Goal: Task Accomplishment & Management: Use online tool/utility

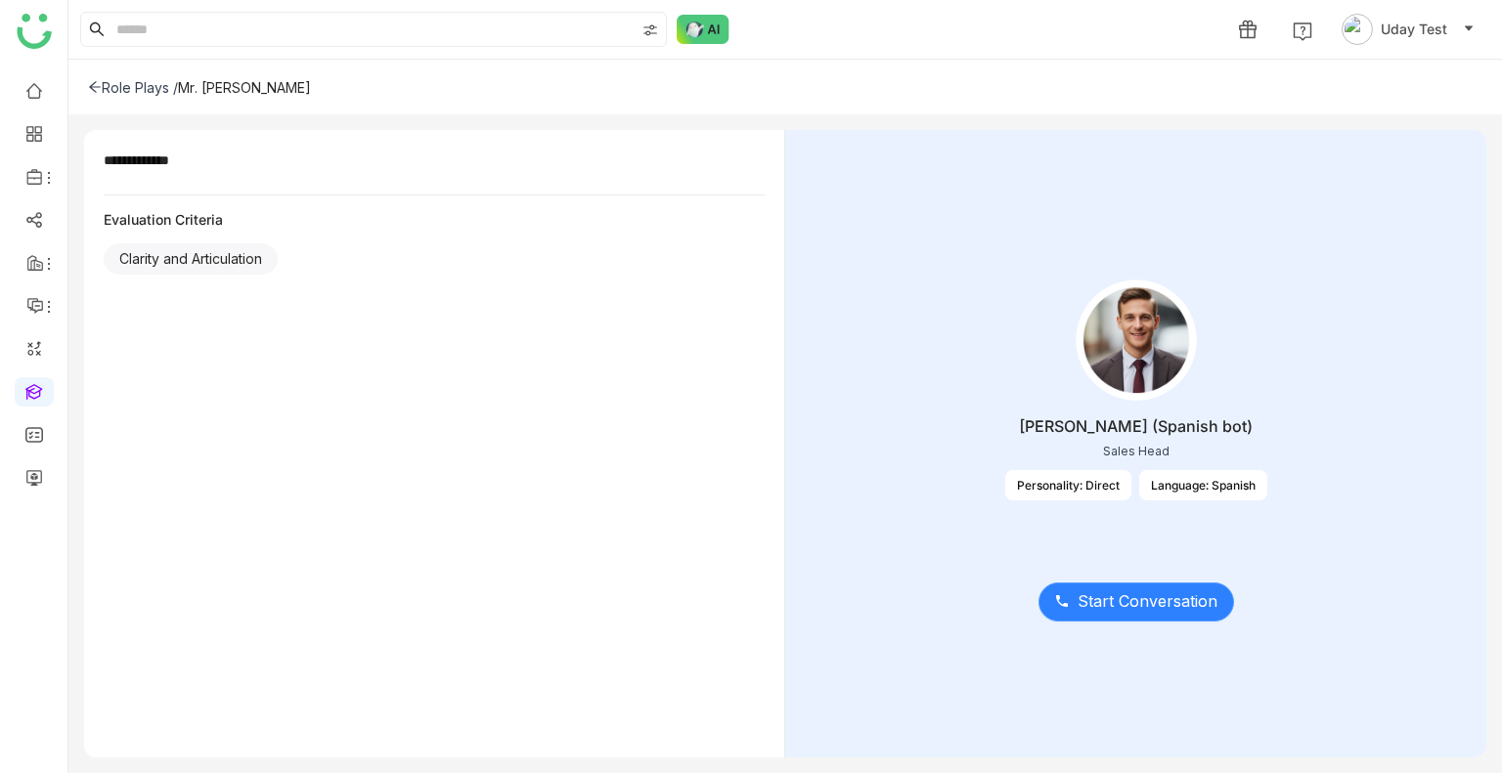
click at [1111, 603] on span "Start Conversation" at bounding box center [1147, 602] width 140 height 24
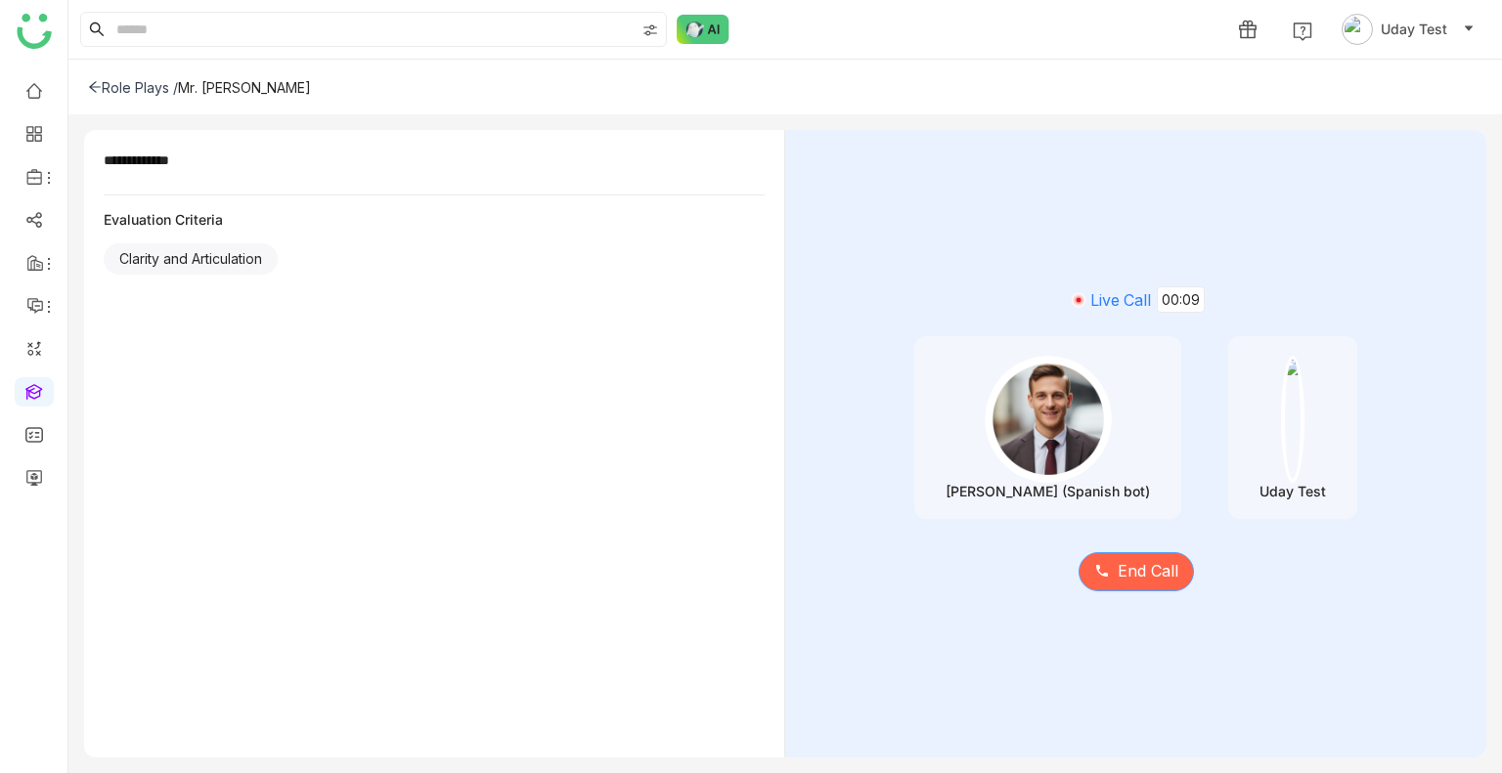
click at [1157, 562] on span "End Call" at bounding box center [1148, 571] width 61 height 24
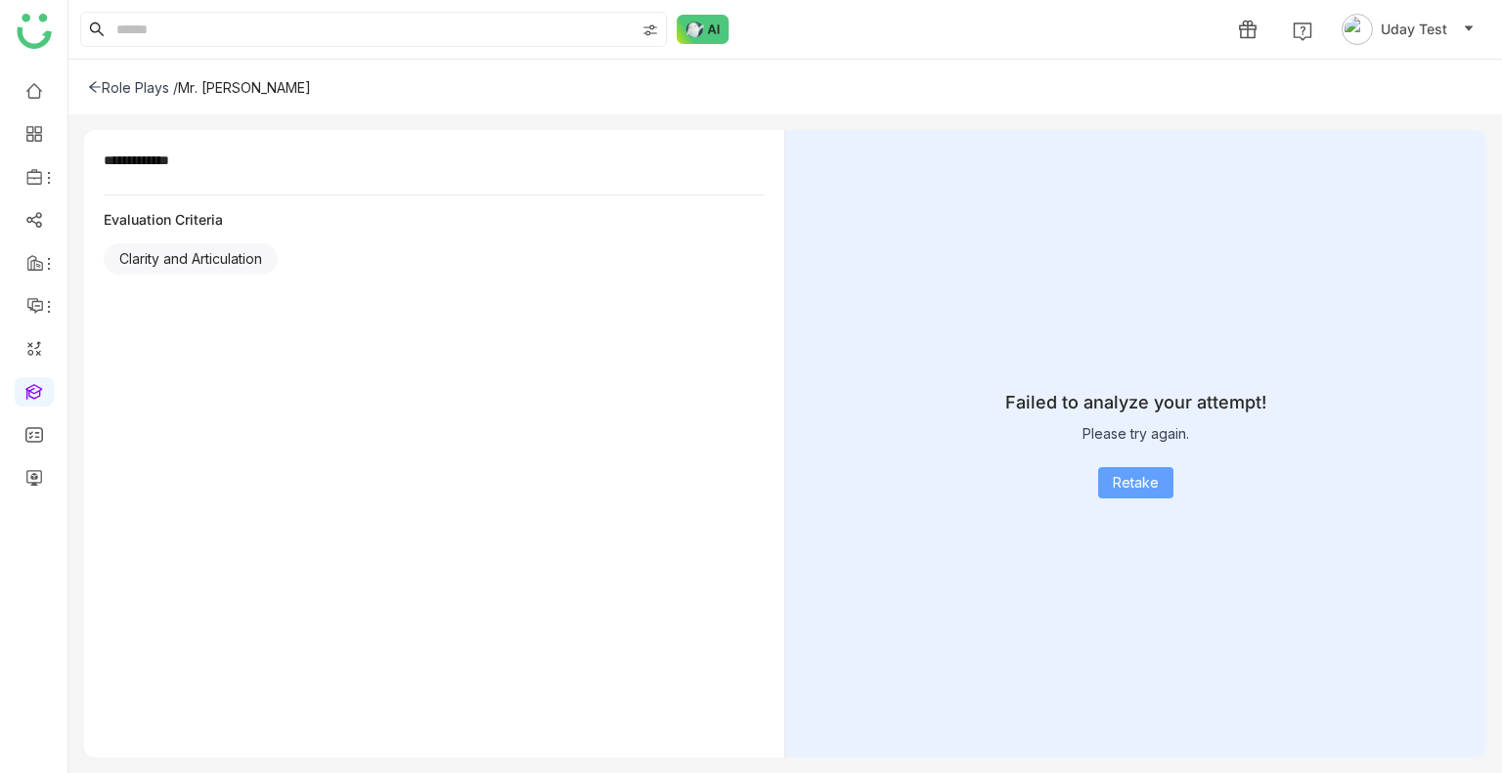
click at [1135, 483] on span "Retake" at bounding box center [1136, 483] width 46 height 22
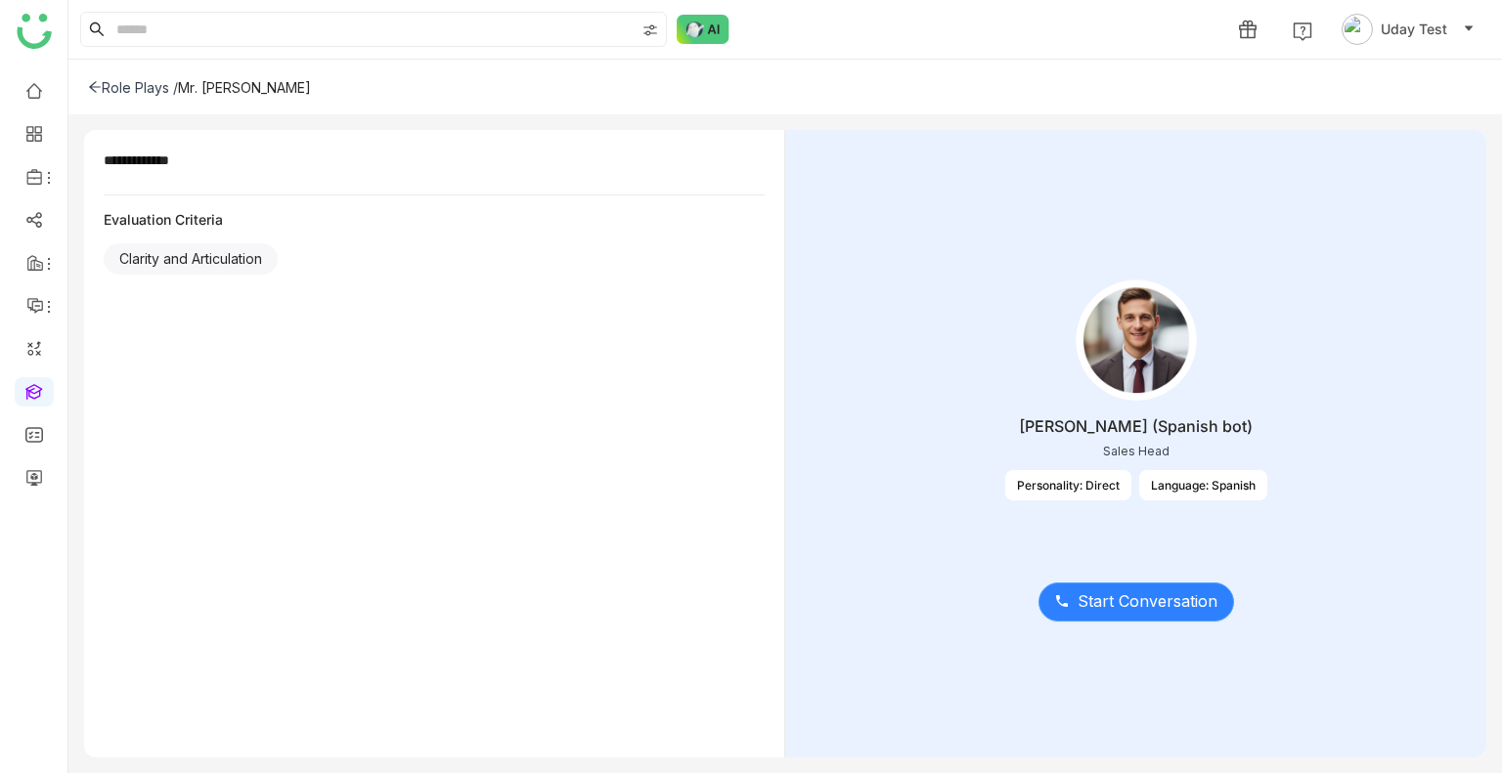
click at [1154, 594] on span "Start Conversation" at bounding box center [1147, 602] width 140 height 24
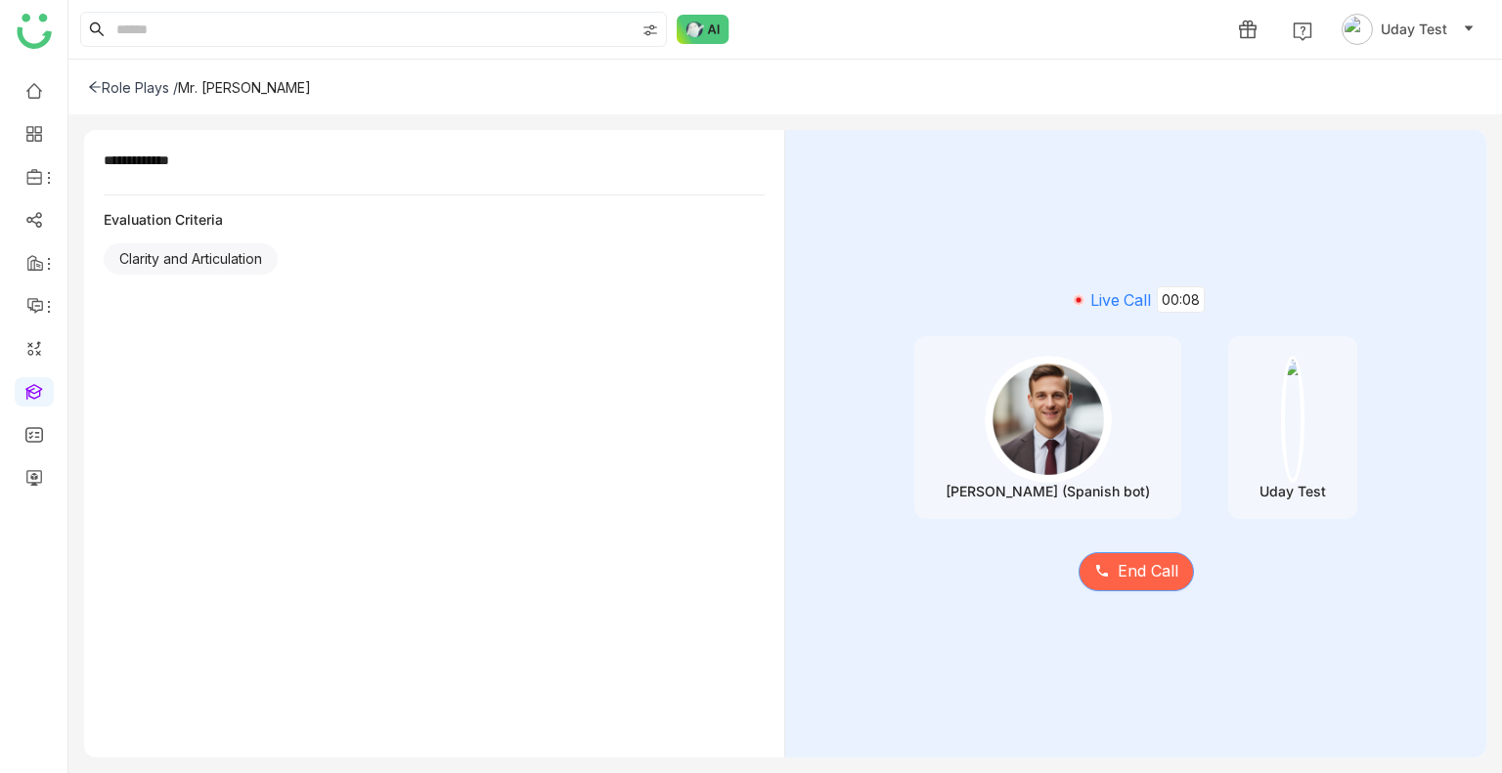
click at [1126, 590] on button "End Call" at bounding box center [1135, 571] width 115 height 39
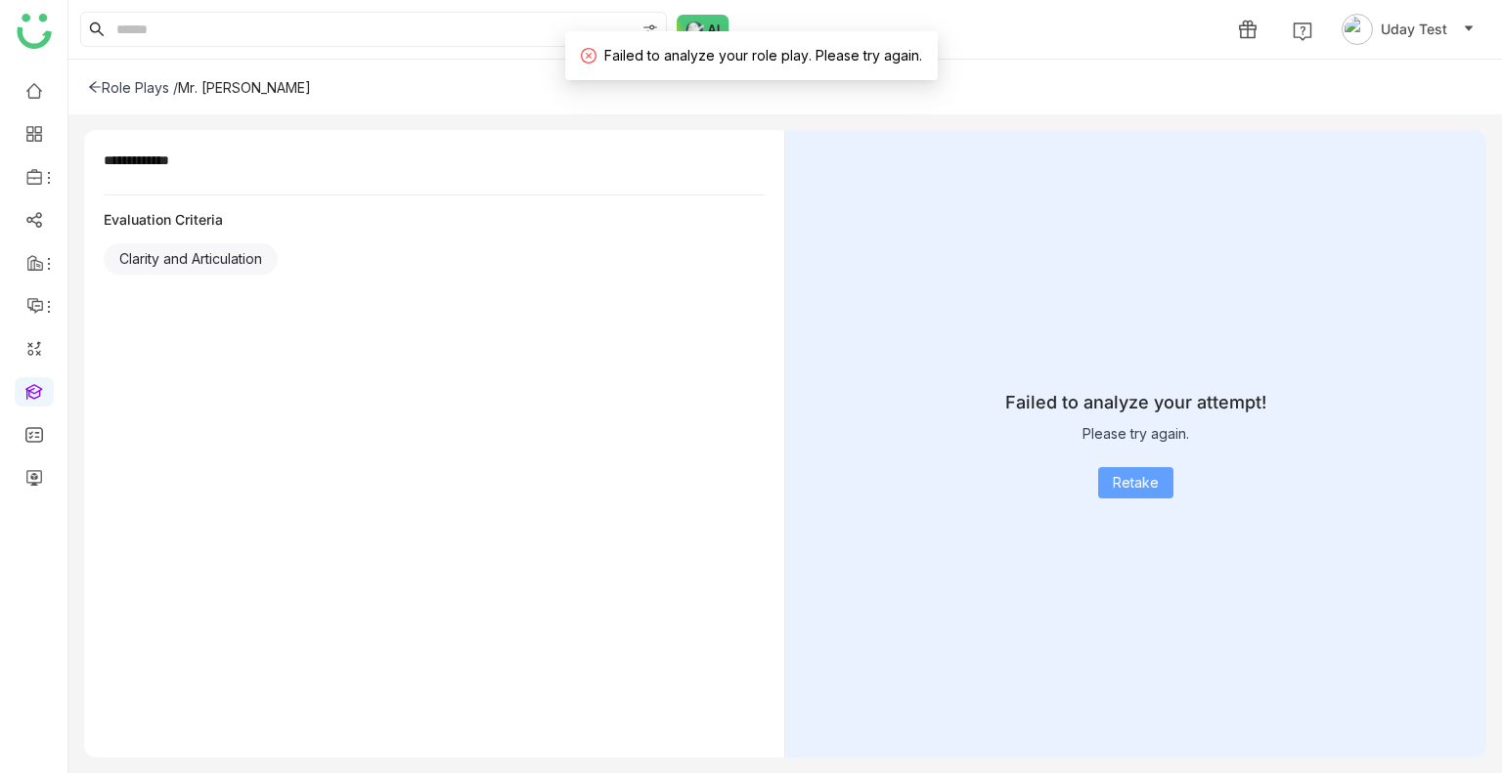
click at [1132, 487] on span "Retake" at bounding box center [1136, 483] width 46 height 22
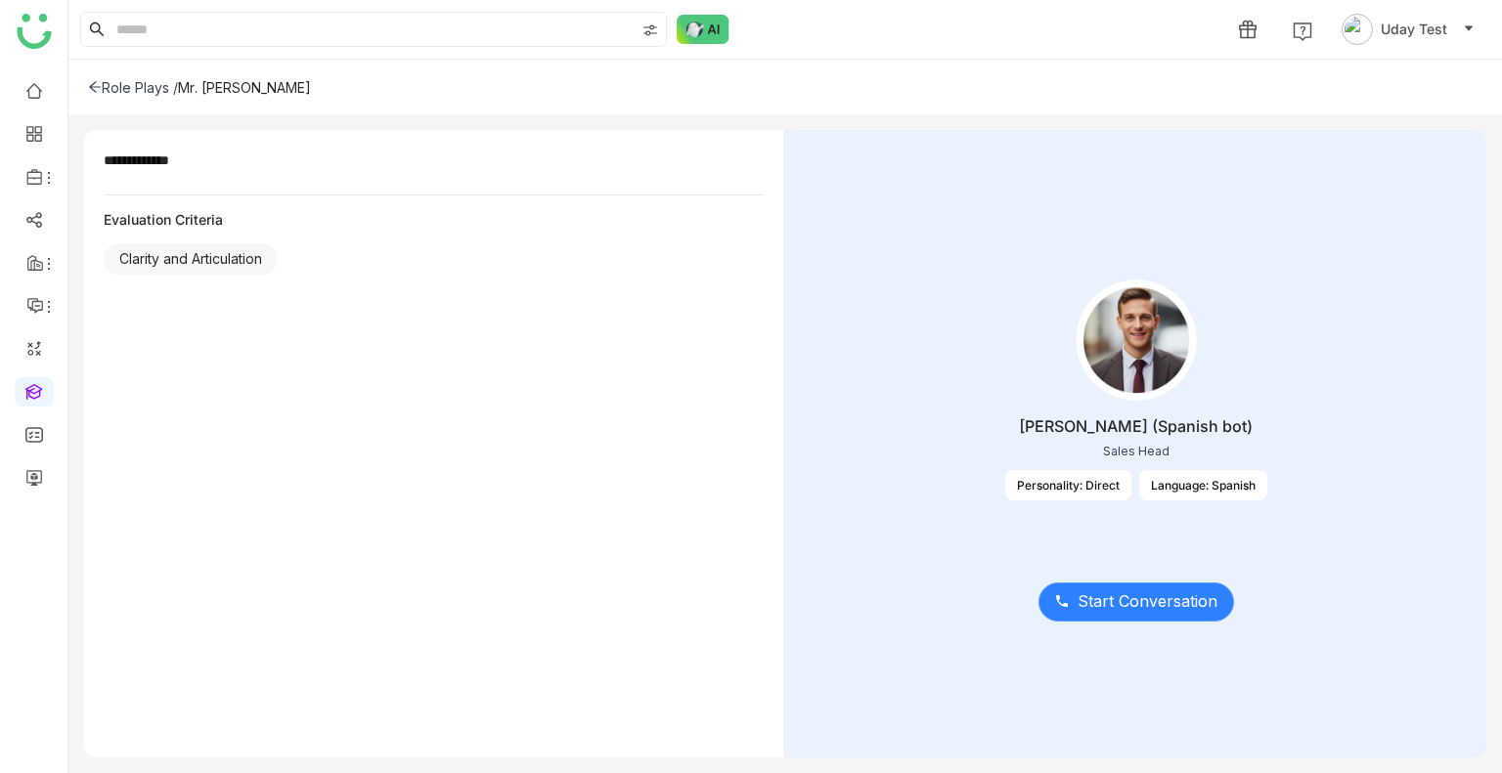
click at [1141, 609] on span "Start Conversation" at bounding box center [1147, 602] width 140 height 24
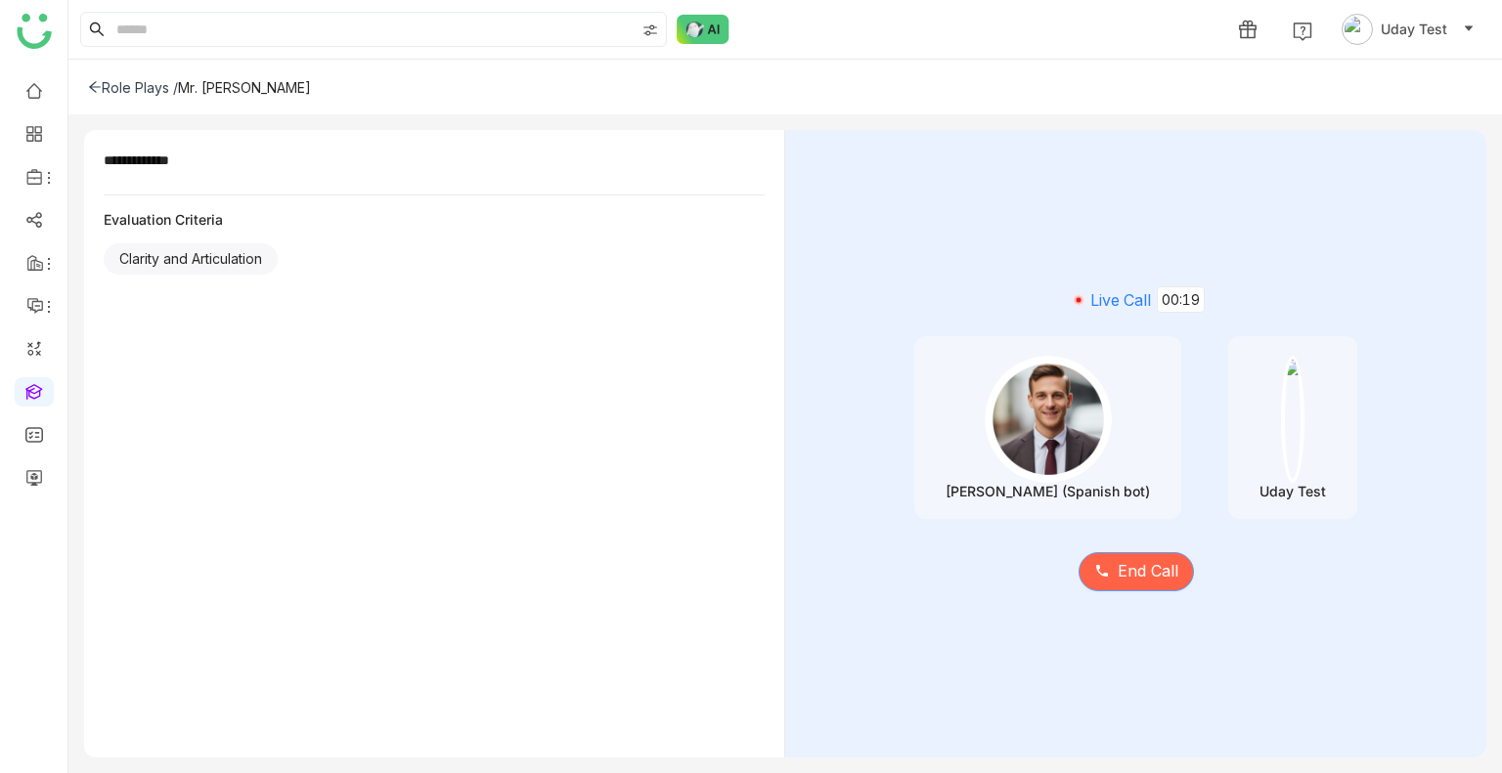
click at [1148, 573] on span "End Call" at bounding box center [1148, 571] width 61 height 24
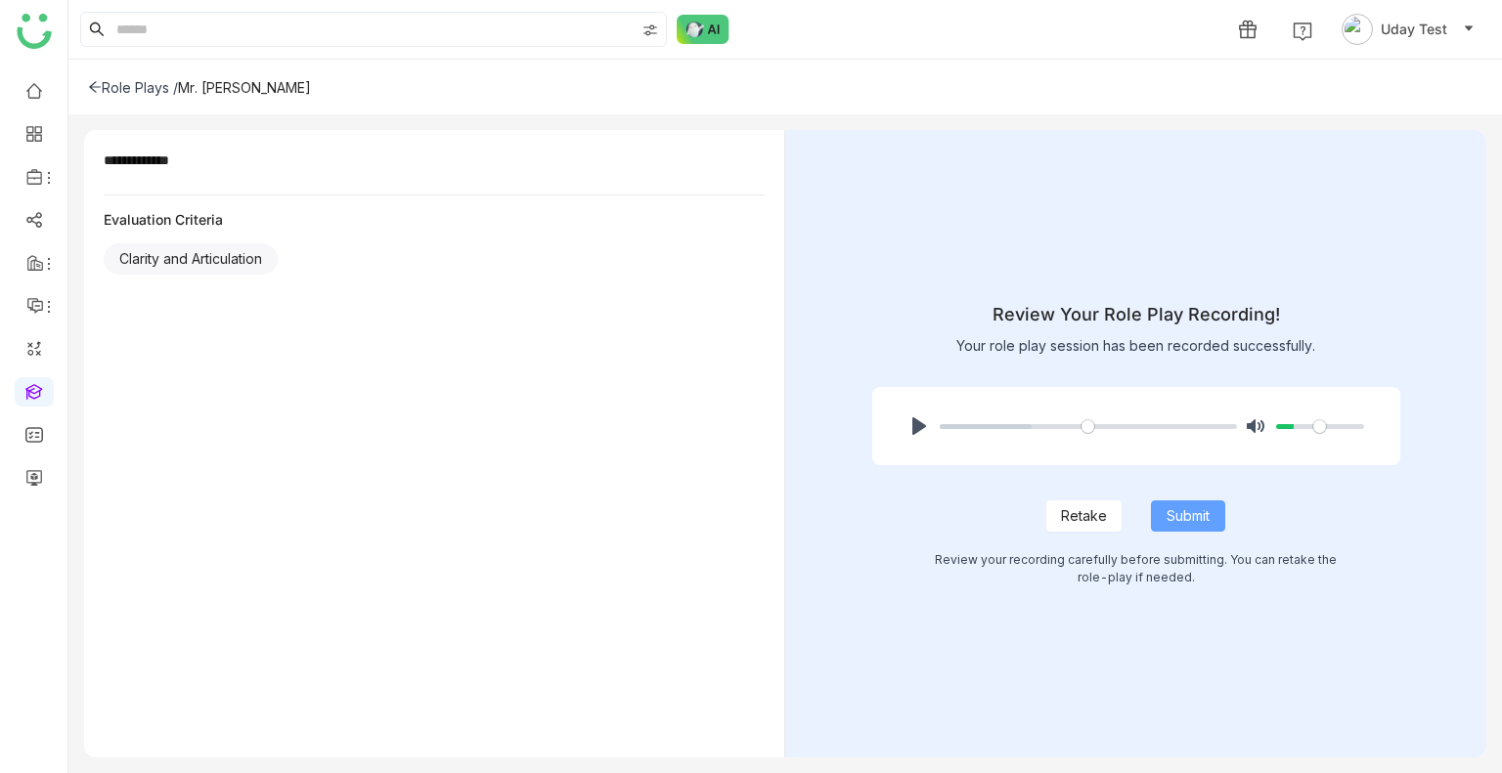
click at [1185, 519] on span "Submit" at bounding box center [1187, 516] width 43 height 22
